Goal: Obtain resource: Download file/media

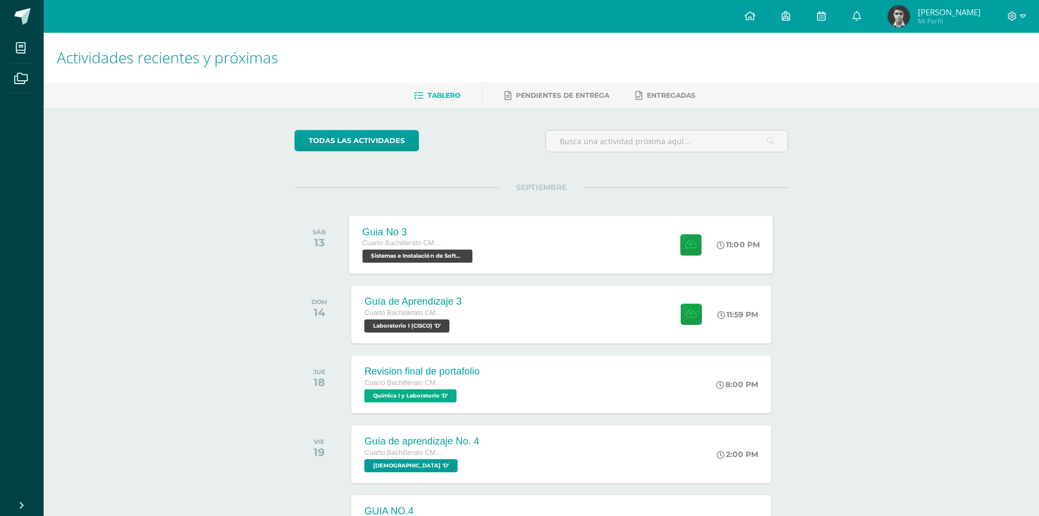
click at [596, 248] on div "Guia No 3 Cuarto Bachillerato CMP Bachillerato en CCLL con Orientación en Compu…" at bounding box center [562, 244] width 424 height 58
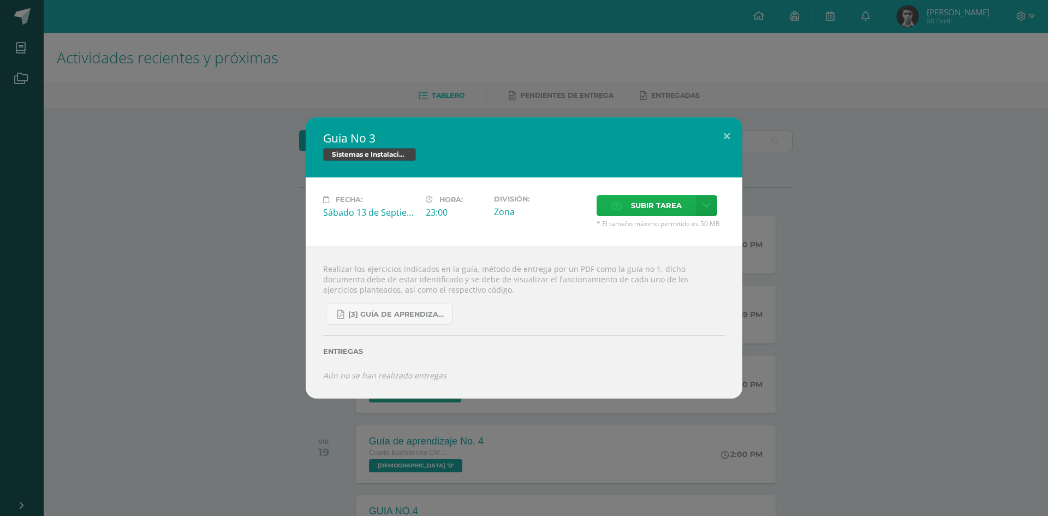
click at [646, 206] on span "Subir tarea" at bounding box center [656, 205] width 51 height 20
click at [0, 0] on input "Subir tarea" at bounding box center [0, 0] width 0 height 0
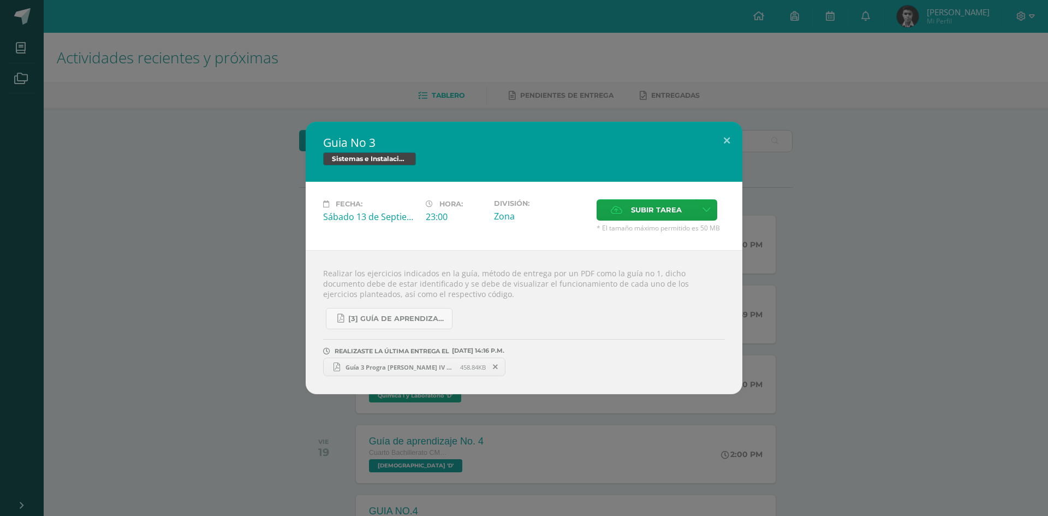
click at [236, 280] on div "Guia No 3 Sistemas e Instalación de Software (Desarrollo de Software) Fecha: Sá…" at bounding box center [523, 258] width 1039 height 272
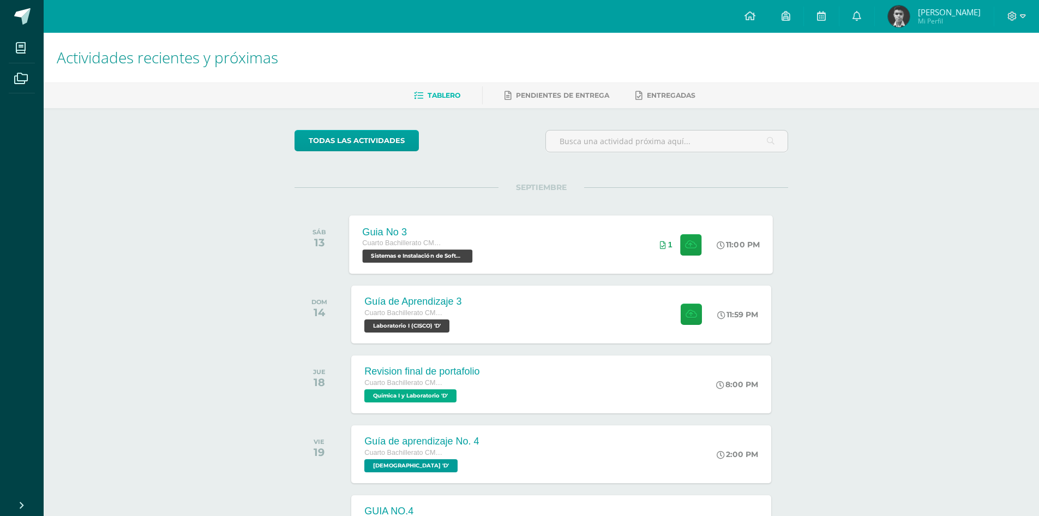
click at [464, 267] on div "Guia No 3 Cuarto Bachillerato CMP Bachillerato en CCLL con Orientación en Compu…" at bounding box center [419, 244] width 139 height 58
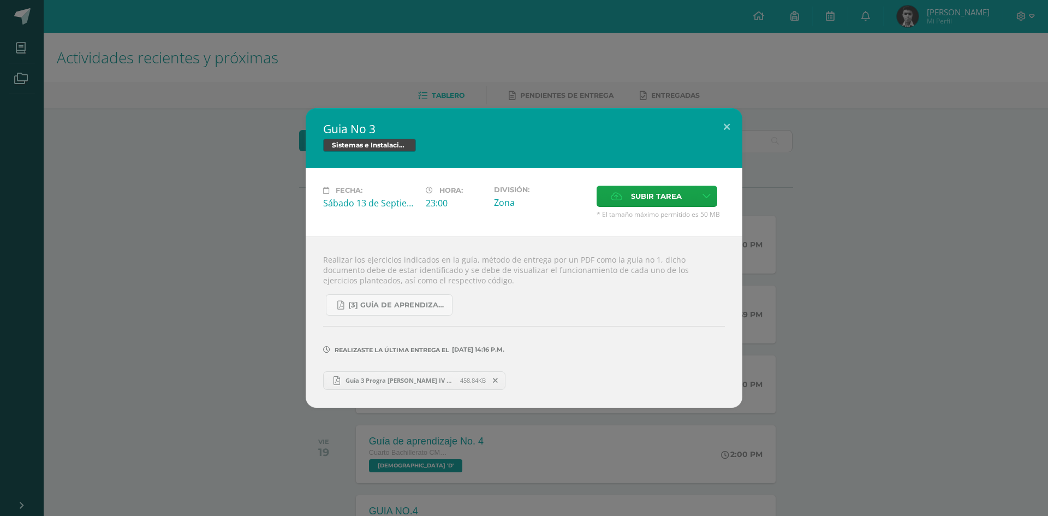
click at [387, 379] on span "Guía 3 Progra Carlos Revolorio IV Bachillerato D 21.pdf" at bounding box center [400, 380] width 120 height 8
click at [223, 211] on div "Guia No 3 Sistemas e Instalación de Software (Desarrollo de Software) Fecha: Sá…" at bounding box center [523, 257] width 1039 height 299
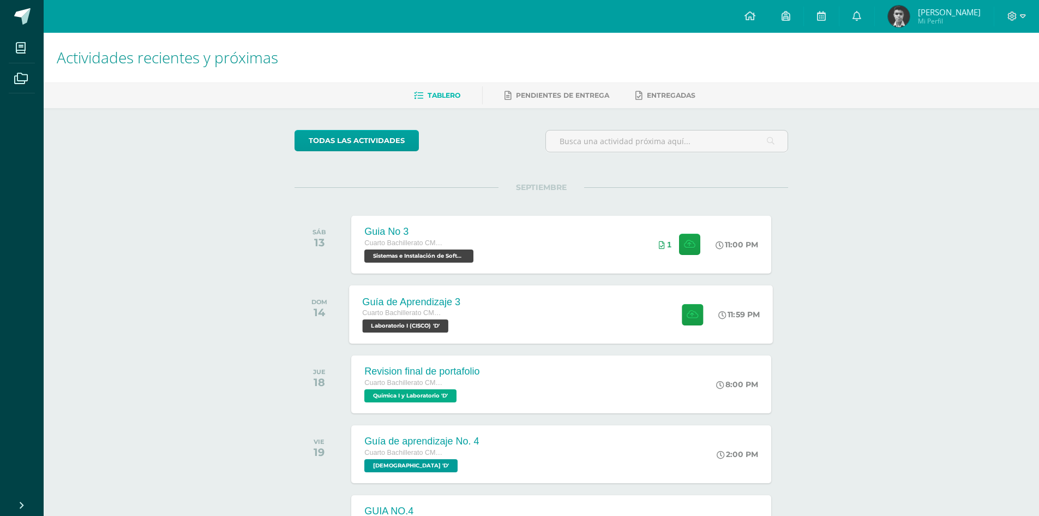
click at [520, 337] on div "Guía de Aprendizaje 3 Cuarto Bachillerato CMP Bachillerato en CCLL con Orientac…" at bounding box center [562, 314] width 424 height 58
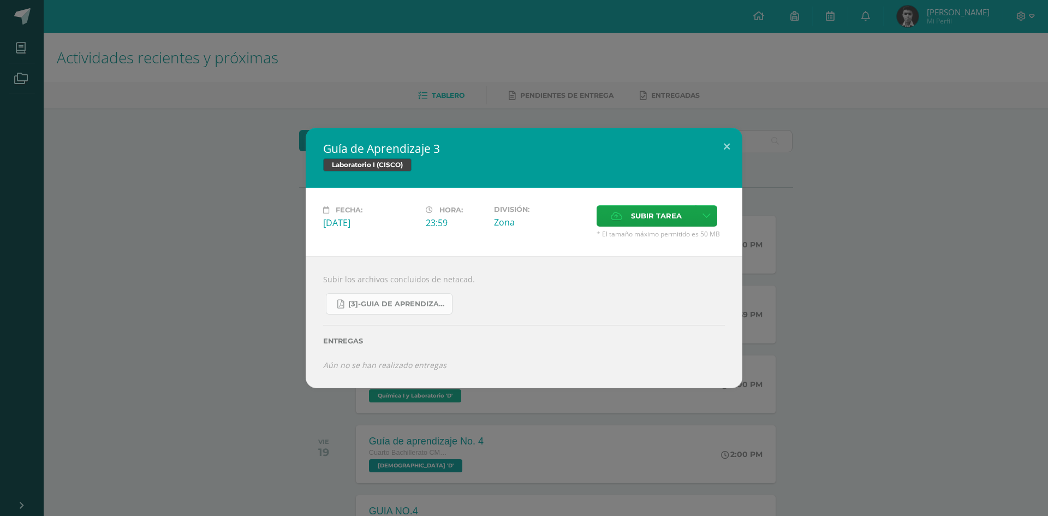
click at [424, 295] on link "[3]-GUIA DE APRENDIZAJE 3 IV [PERSON_NAME] CISCO UNIDAD 4.pdf" at bounding box center [389, 303] width 127 height 21
click at [966, 234] on div "Guía de Aprendizaje 3 Laboratorio I (CISCO) Fecha: [DATE] Hora: 23:59 División:" at bounding box center [523, 258] width 1039 height 260
